Goal: Navigation & Orientation: Understand site structure

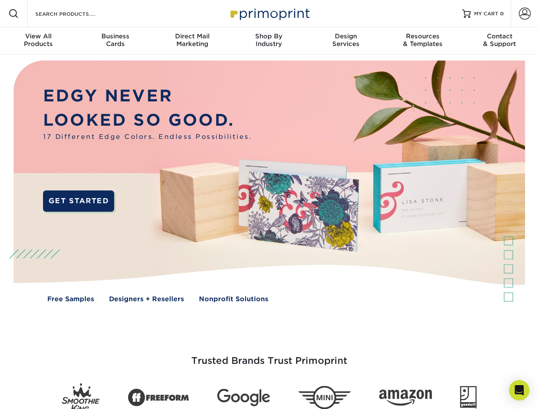
click at [269, 204] on img at bounding box center [269, 188] width 533 height 266
click at [14, 14] on span at bounding box center [14, 14] width 10 height 10
click at [524, 14] on span at bounding box center [525, 14] width 12 height 12
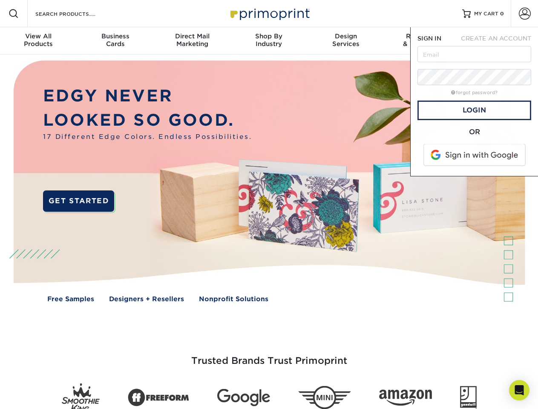
click at [38, 41] on div "View All Products" at bounding box center [38, 39] width 77 height 15
click at [115, 41] on div "Business Cards" at bounding box center [115, 39] width 77 height 15
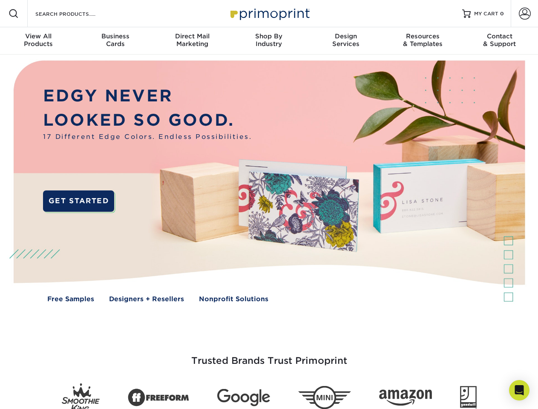
click at [192, 41] on div "Direct Mail Marketing" at bounding box center [192, 39] width 77 height 15
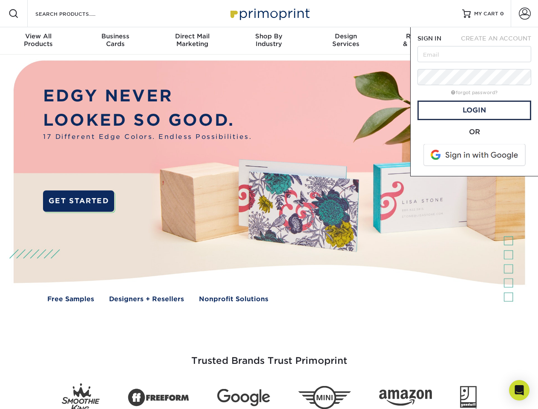
click at [269, 41] on div "Shop By Industry" at bounding box center [268, 39] width 77 height 15
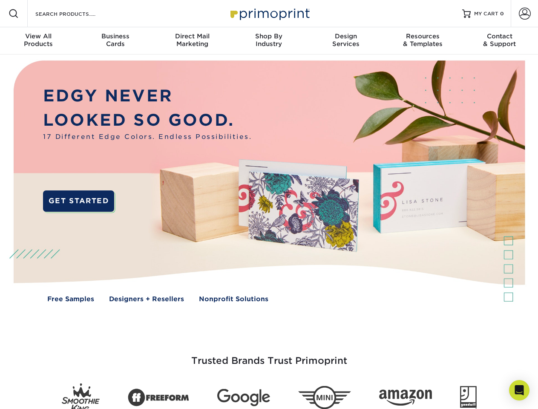
click at [346, 41] on div "Design Services" at bounding box center [346, 39] width 77 height 15
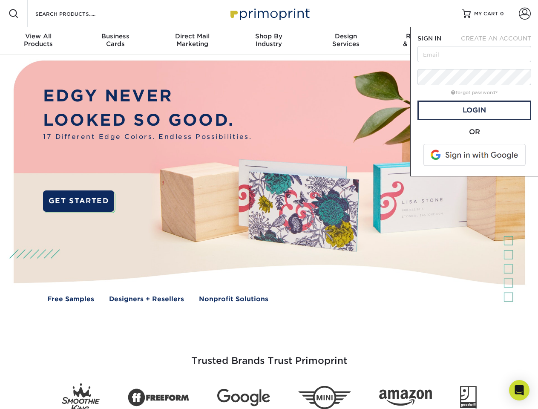
click at [423, 41] on span "SIGN IN" at bounding box center [429, 38] width 24 height 7
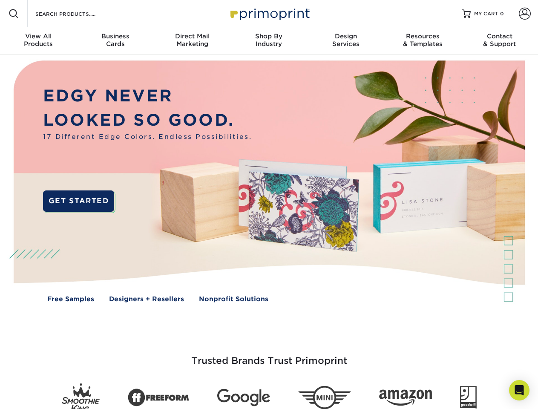
click at [500, 41] on div "Contact & Support" at bounding box center [499, 39] width 77 height 15
